Goal: Task Accomplishment & Management: Manage account settings

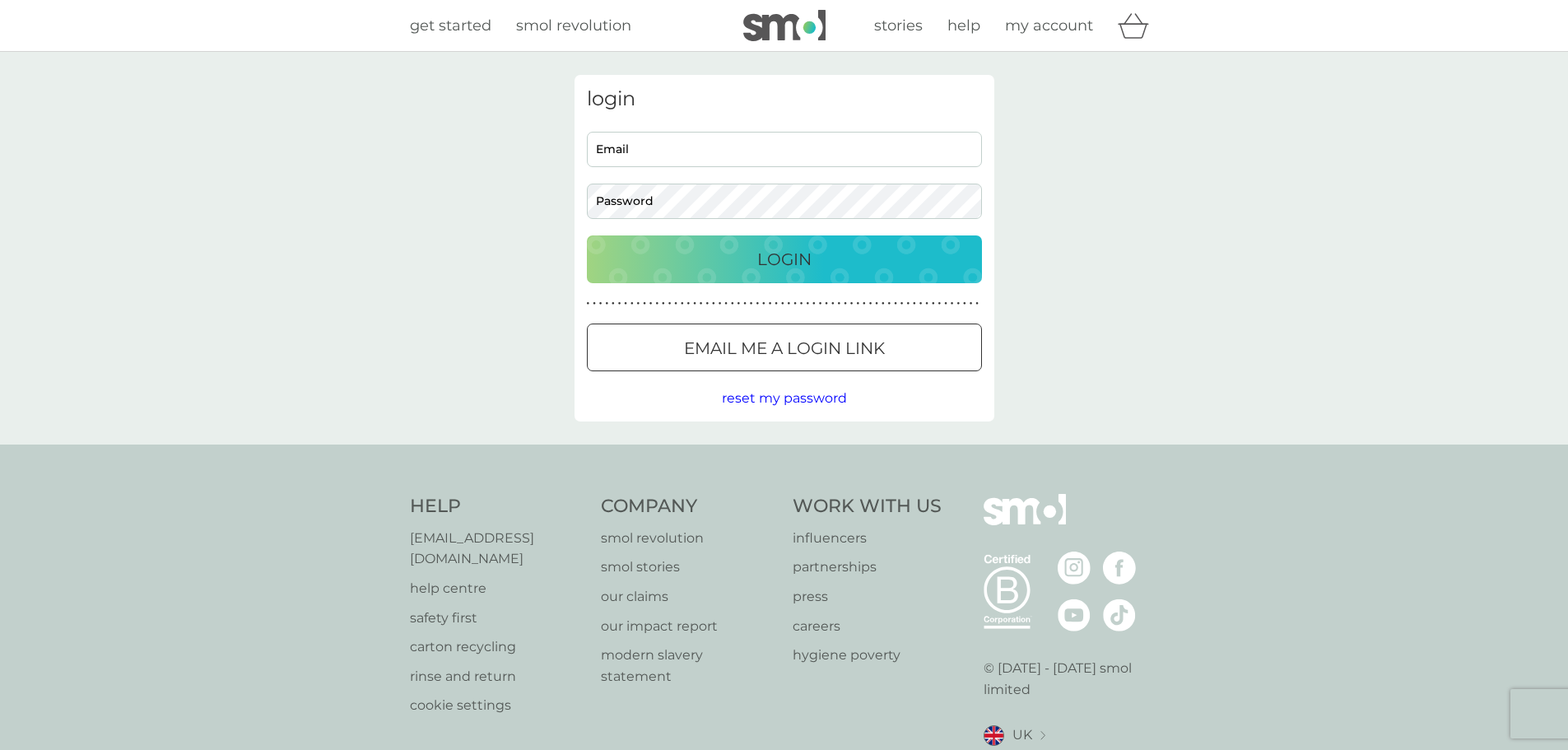
click at [657, 125] on div "login Email Password Login ● ● ● ● ● ● ● ● ● ● ● ● ● ● ● ● ● ● ● ● ● ● ● ● ● ● …" at bounding box center [784, 248] width 419 height 346
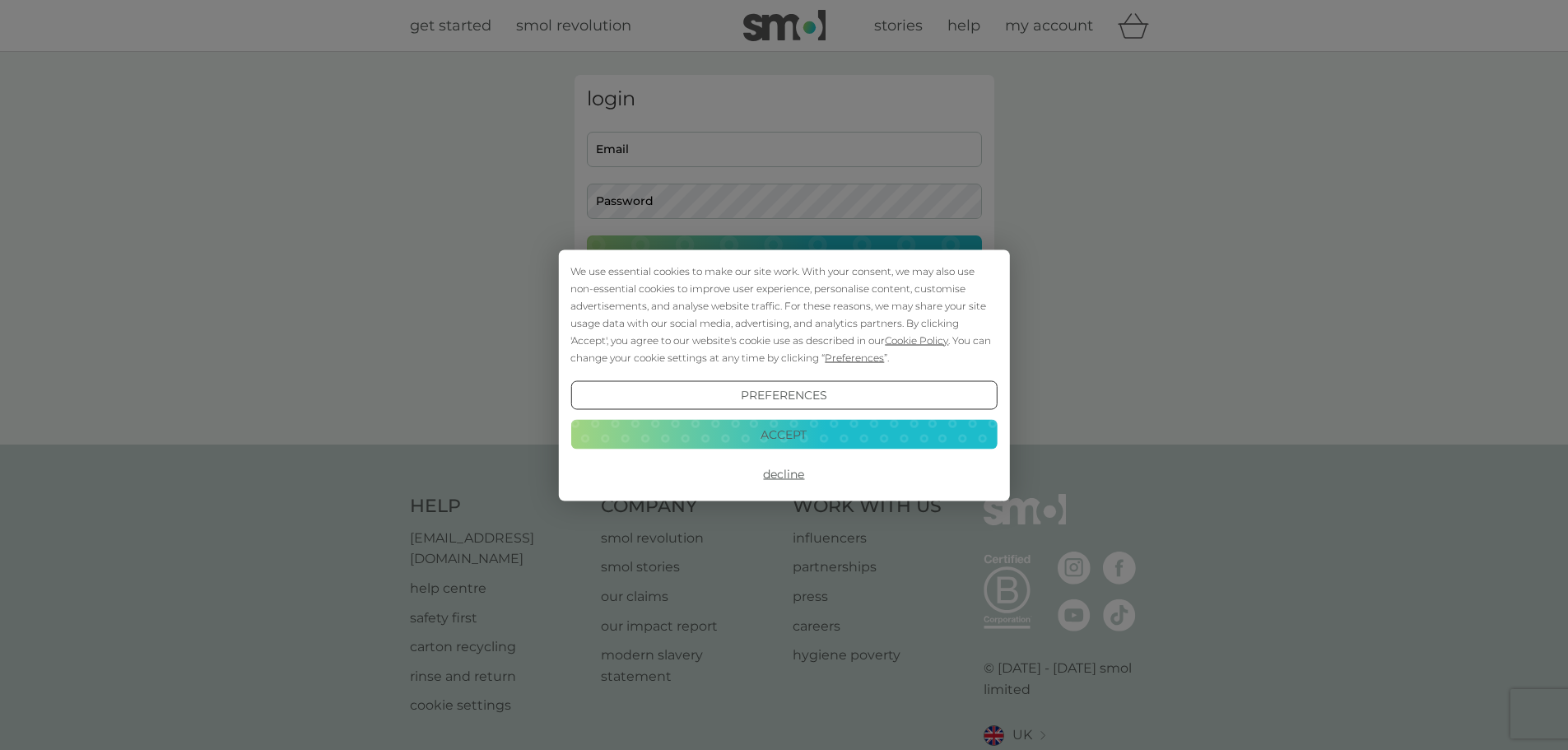
click at [654, 142] on div "We use essential cookies to make our site work. With your consent, we may also …" at bounding box center [784, 375] width 1568 height 750
click at [792, 475] on button "Decline" at bounding box center [783, 473] width 426 height 29
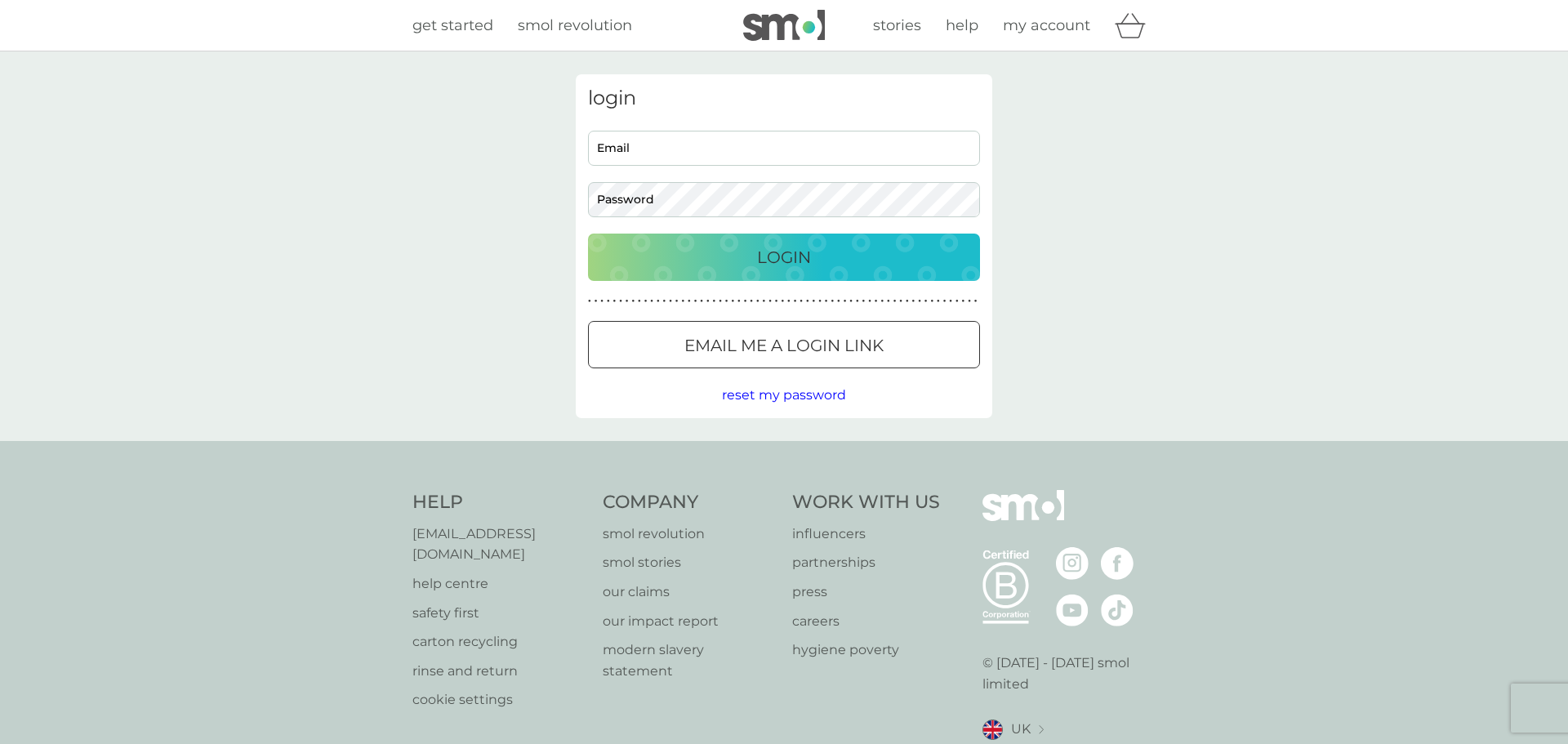
click at [668, 159] on input "Email" at bounding box center [784, 148] width 392 height 35
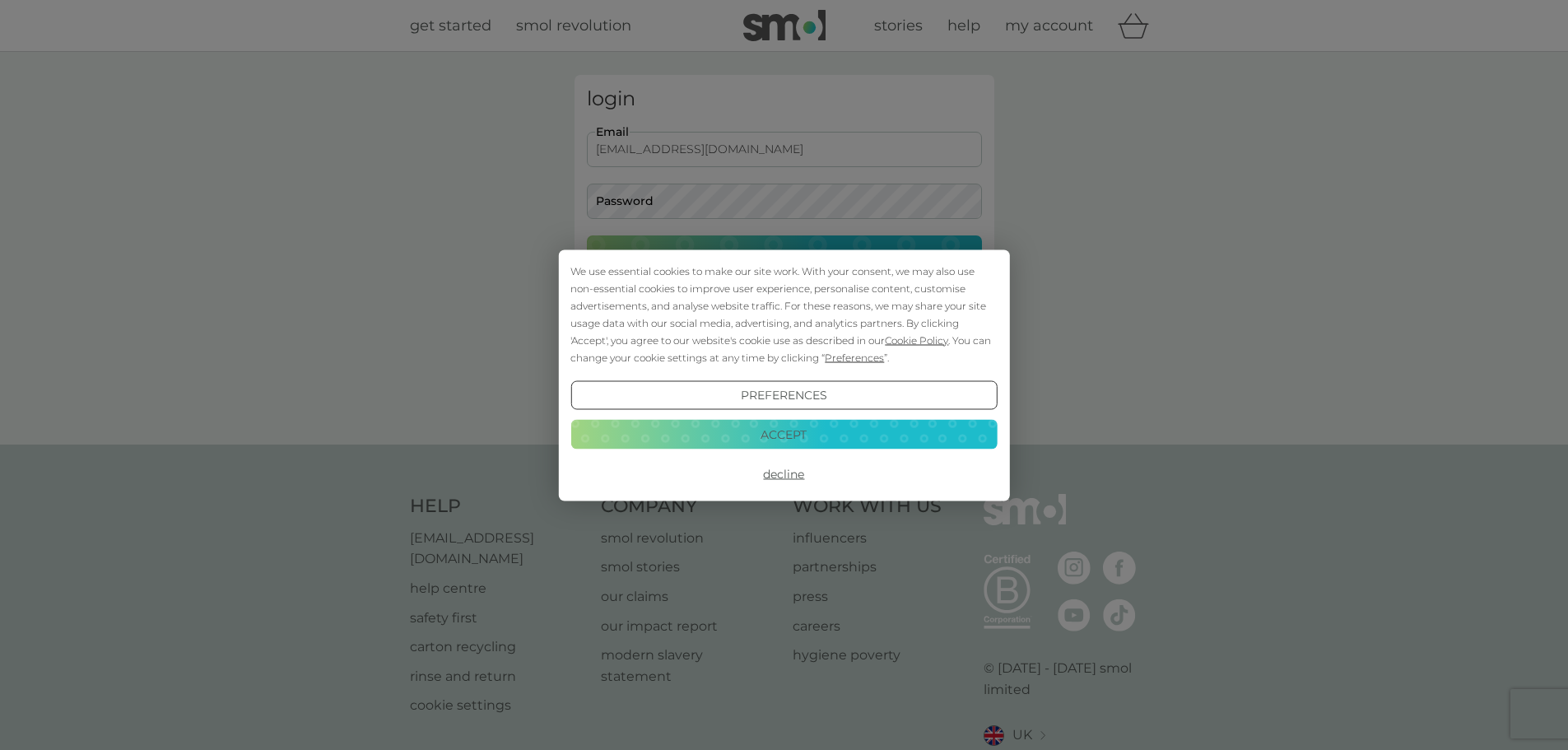
type input "[EMAIL_ADDRESS][DOMAIN_NAME]"
click at [782, 472] on button "Decline" at bounding box center [783, 473] width 426 height 29
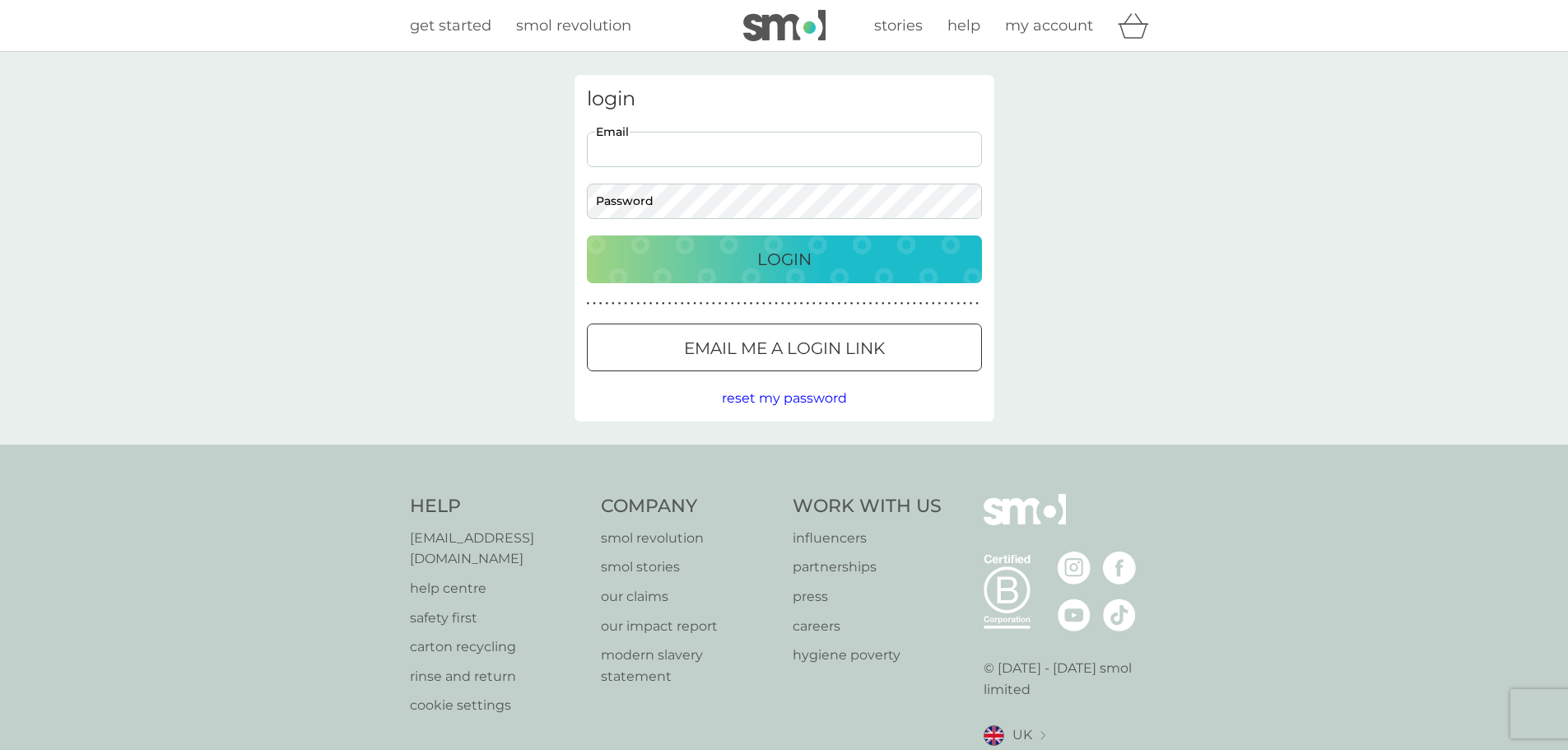
click at [710, 161] on input "Email" at bounding box center [784, 149] width 395 height 36
type input "[EMAIL_ADDRESS][DOMAIN_NAME]"
click at [587, 235] on button "Login" at bounding box center [784, 259] width 395 height 48
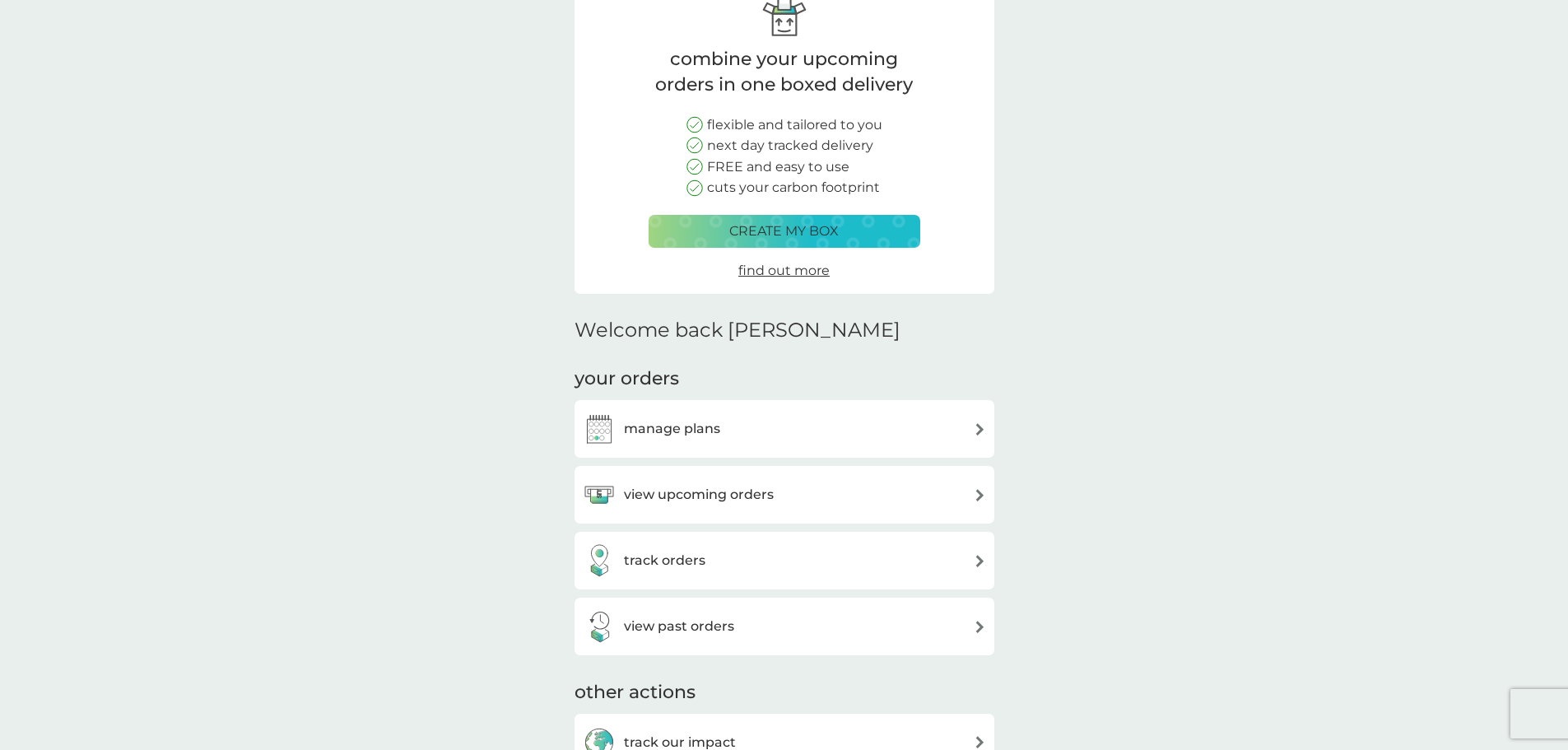
scroll to position [247, 0]
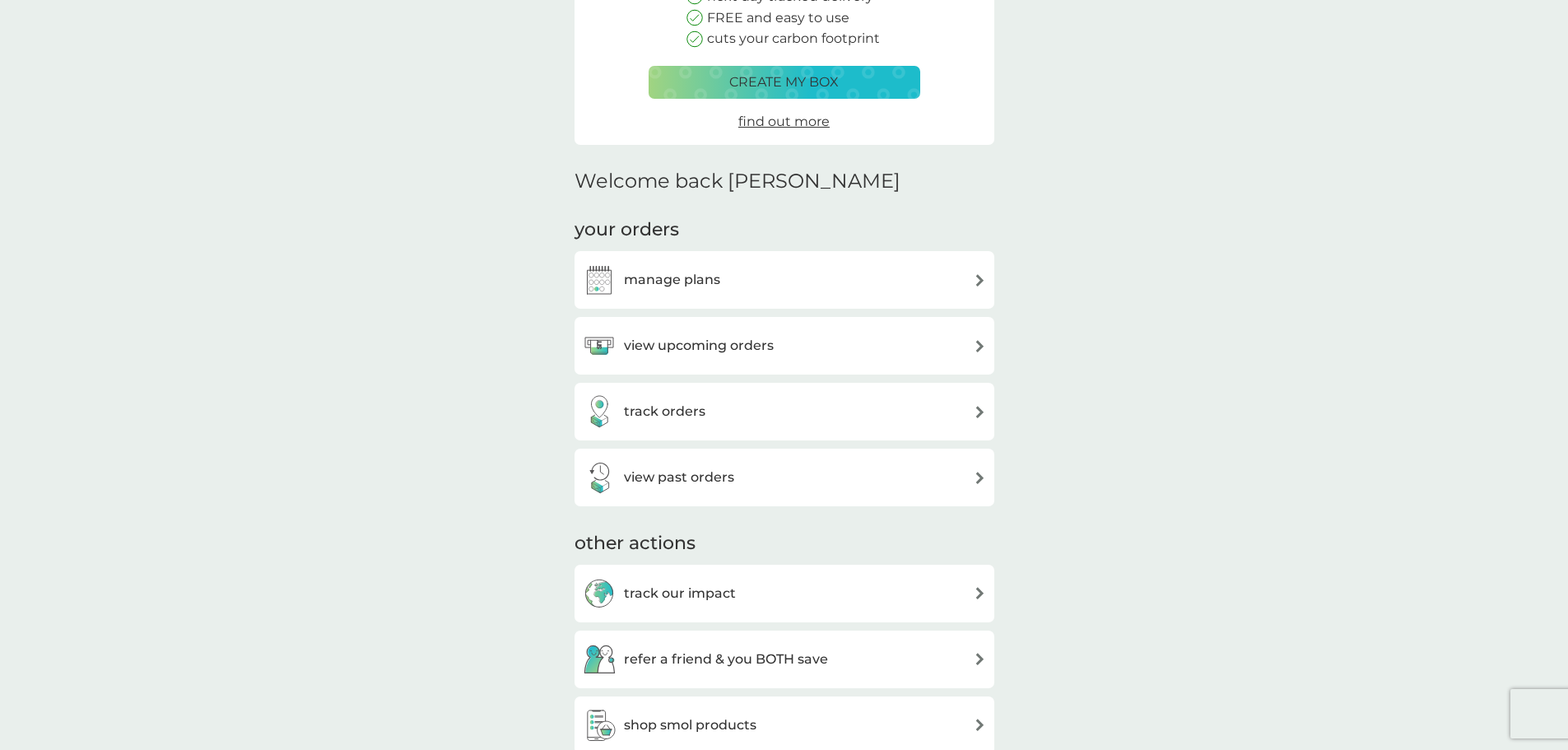
click at [758, 346] on h3 "view upcoming orders" at bounding box center [699, 345] width 150 height 21
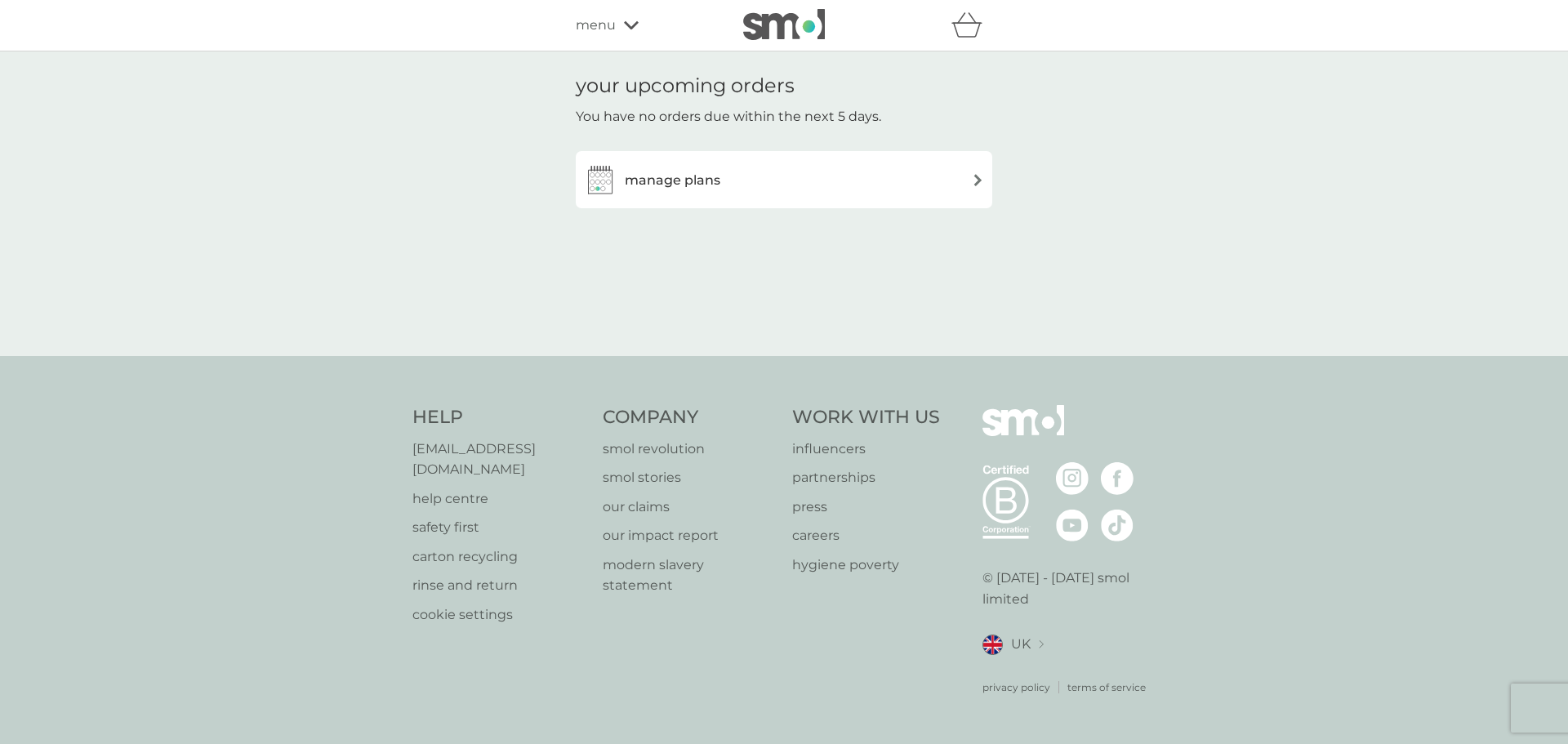
click at [669, 182] on h3 "manage plans" at bounding box center [672, 180] width 95 height 21
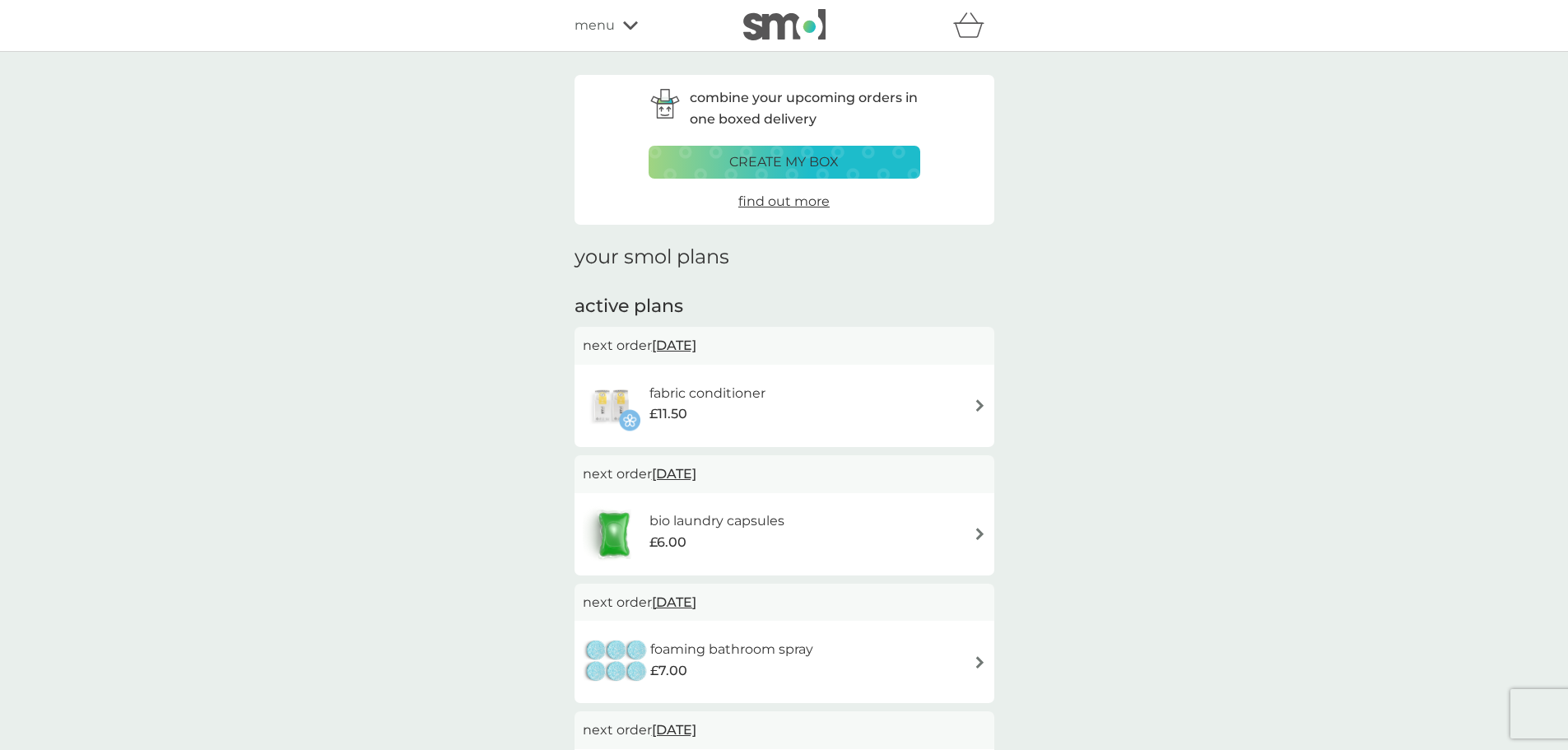
click at [970, 537] on div "bio laundry capsules £6.00" at bounding box center [784, 534] width 403 height 58
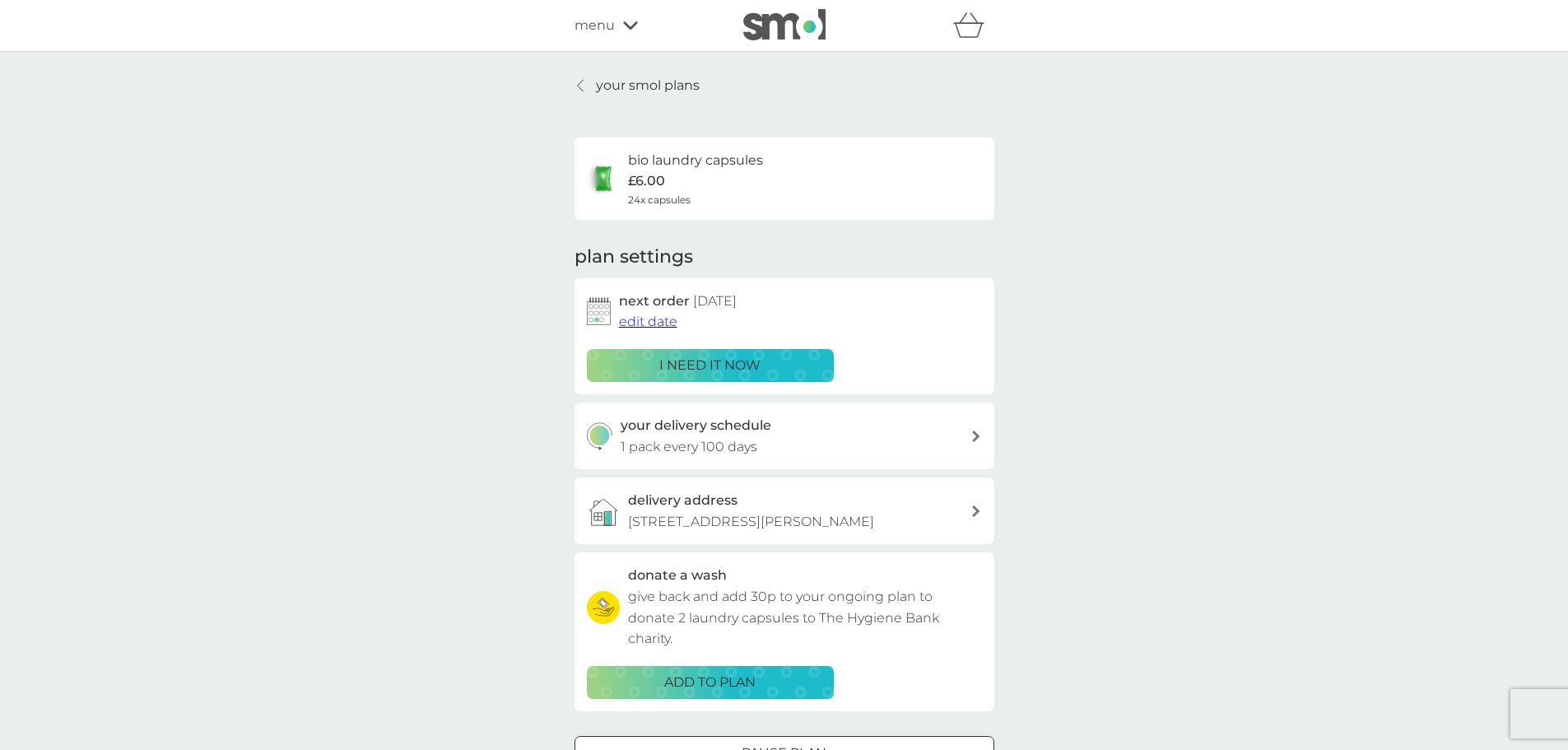
click at [757, 370] on p "i need it now" at bounding box center [710, 364] width 102 height 21
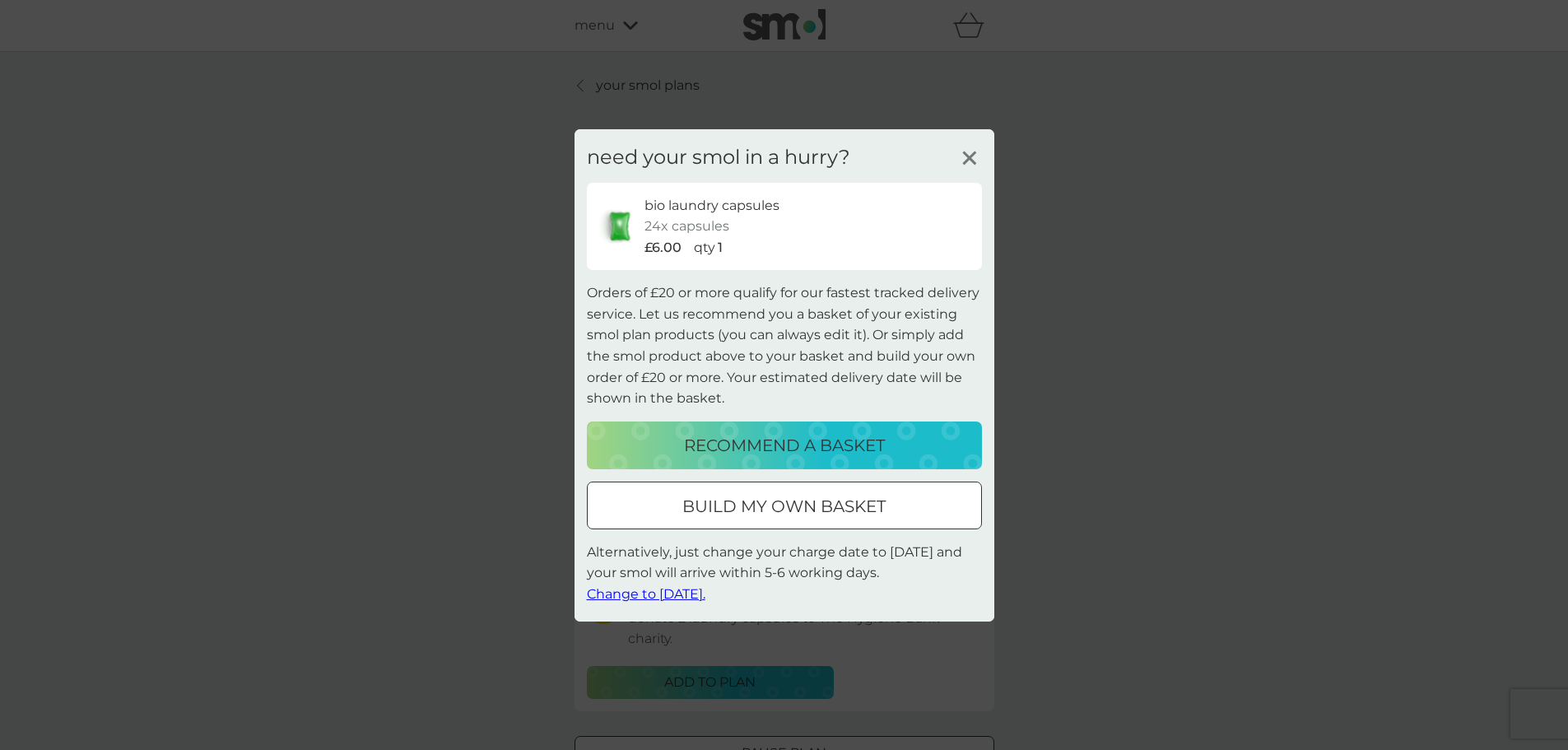
click at [684, 595] on span "Change to [DATE]." at bounding box center [646, 593] width 118 height 16
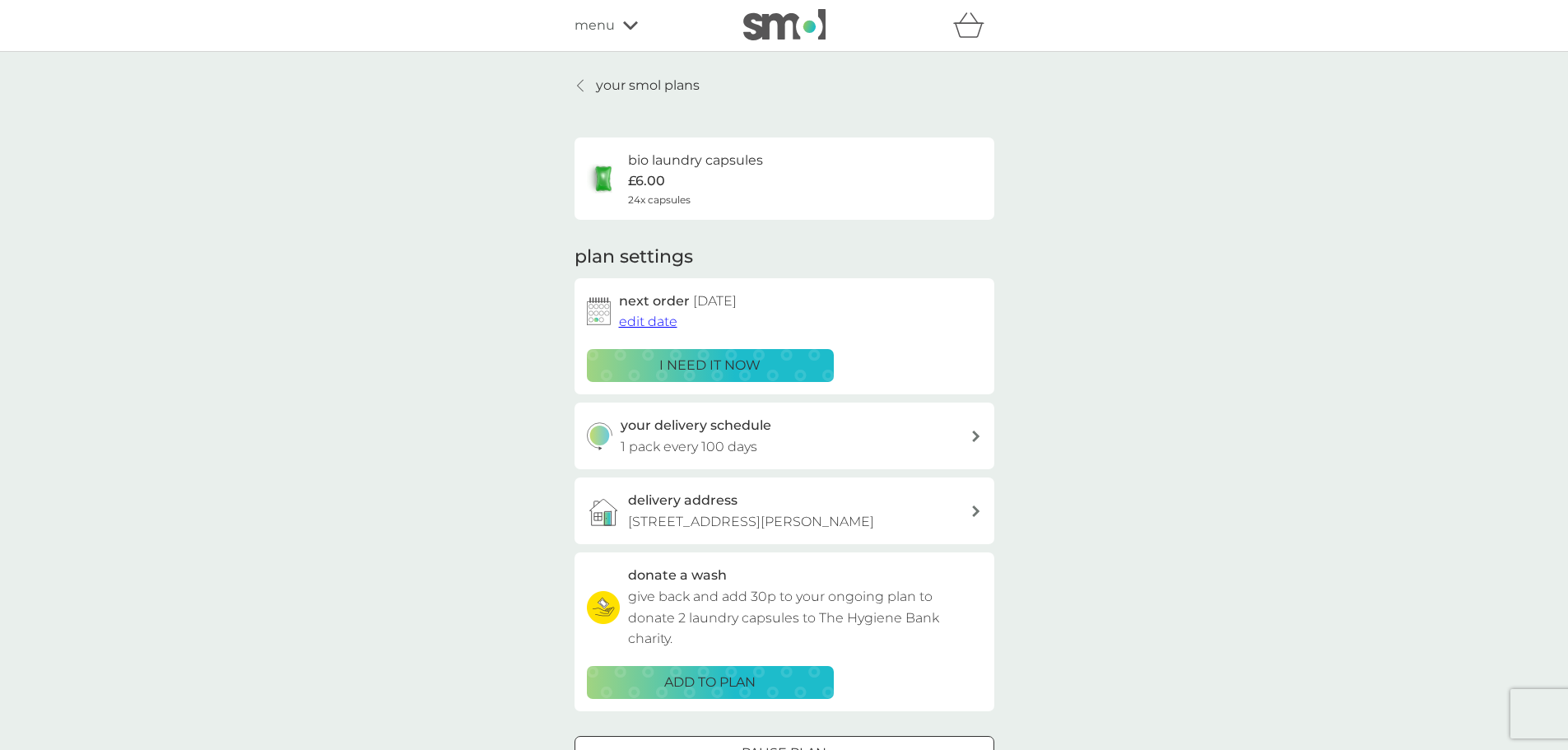
click at [579, 88] on icon at bounding box center [580, 85] width 6 height 13
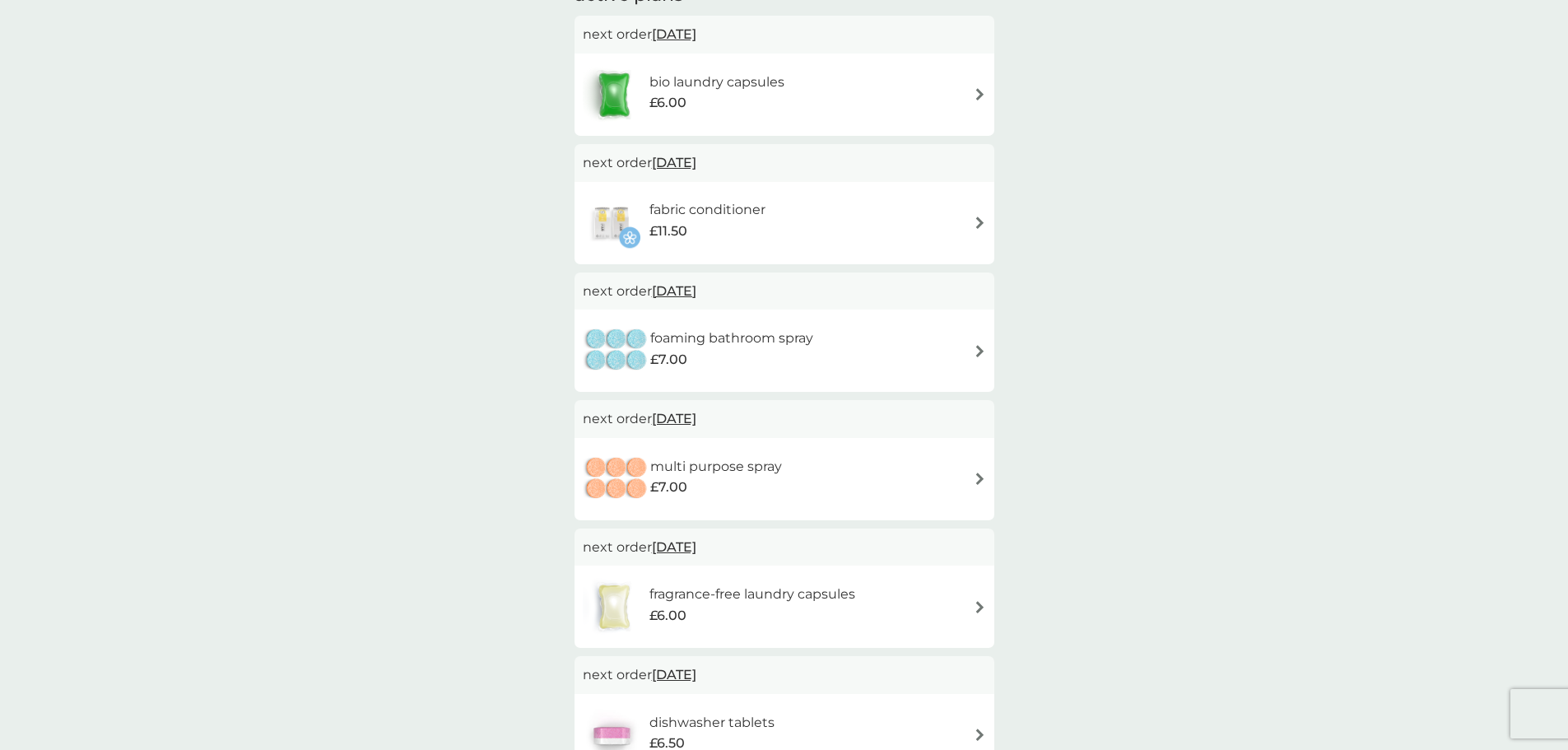
scroll to position [329, 0]
